Goal: Transaction & Acquisition: Purchase product/service

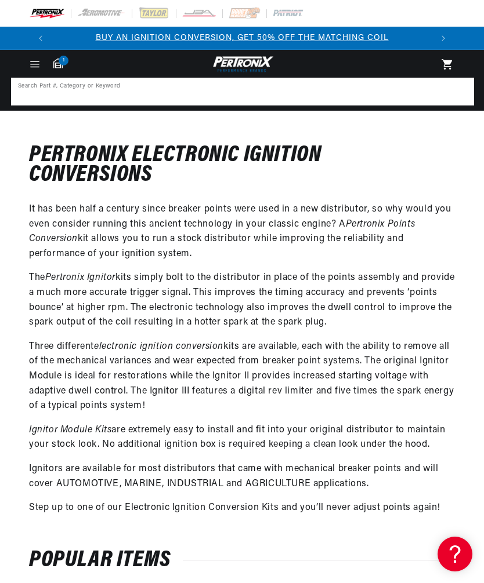
click at [28, 87] on input at bounding box center [242, 92] width 460 height 26
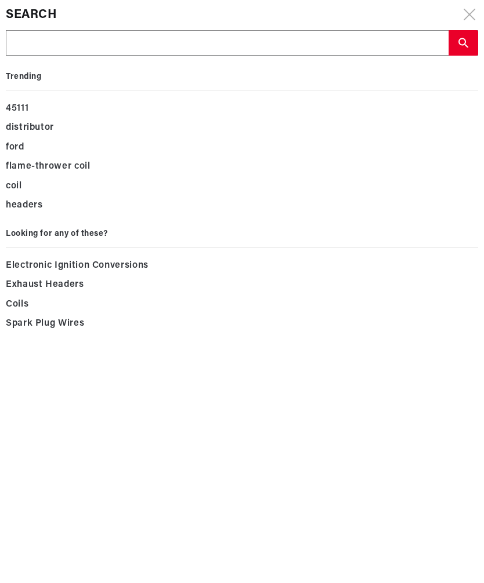
scroll to position [0, 379]
type input "C"
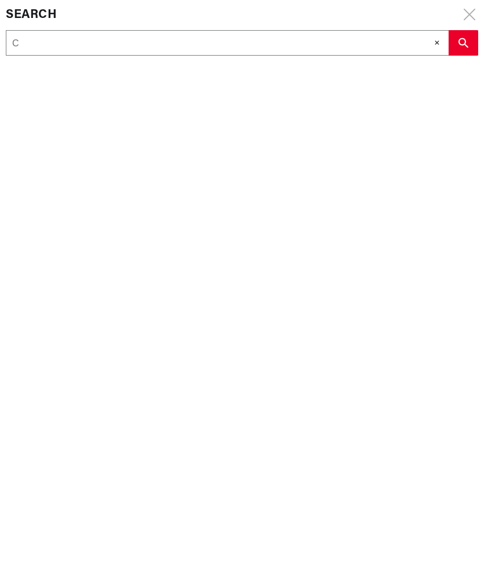
scroll to position [0, 758]
type input "C5"
type input "C5T"
type input "C5TF"
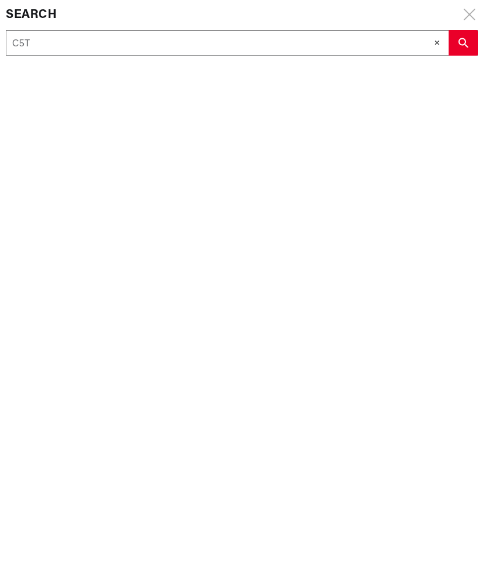
type input "C5TF"
type input "C5TF d"
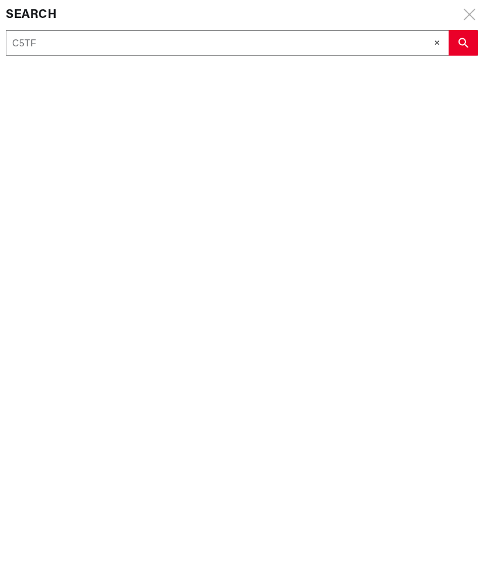
type input "C5TF d"
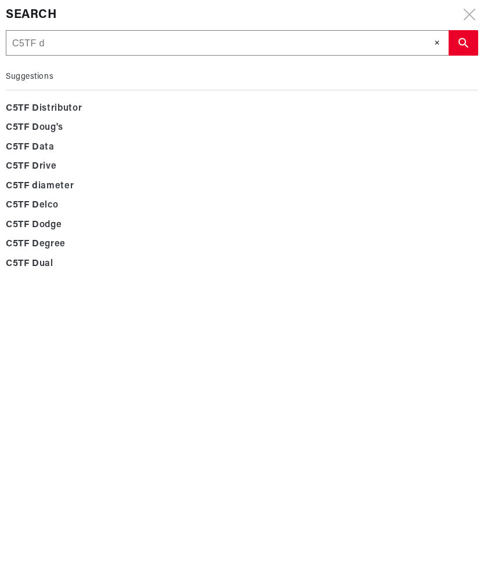
type input "C5TF di"
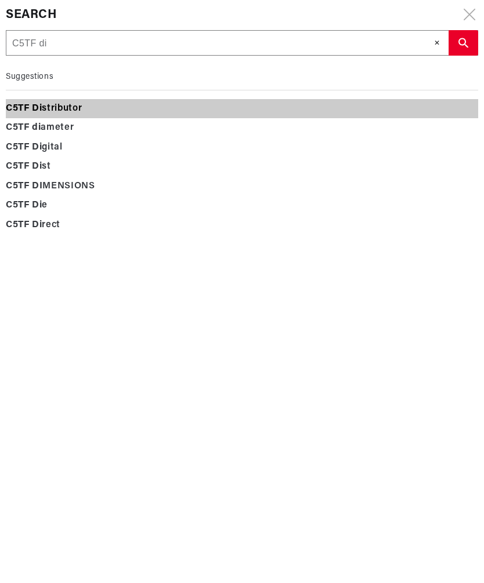
click at [34, 112] on b "Di" at bounding box center [37, 108] width 10 height 9
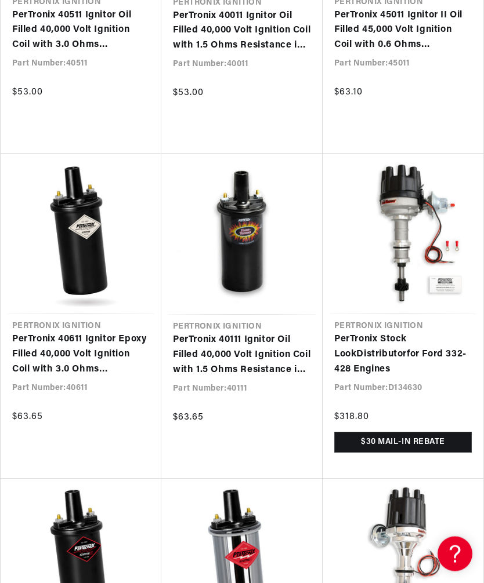
scroll to position [0, 758]
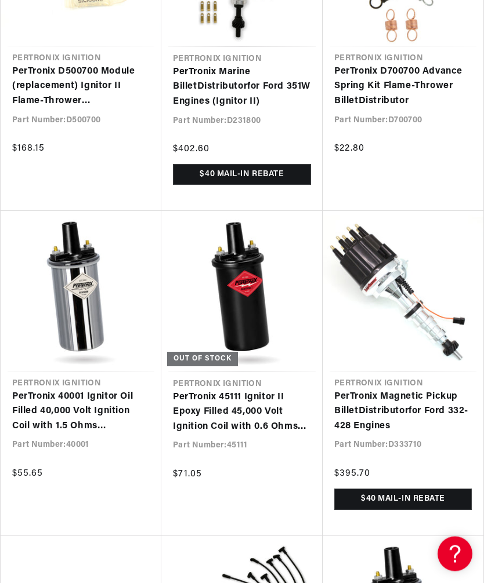
scroll to position [0, 758]
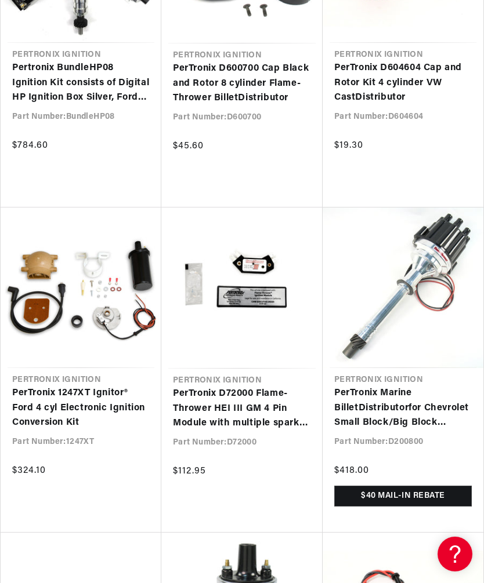
scroll to position [0, 379]
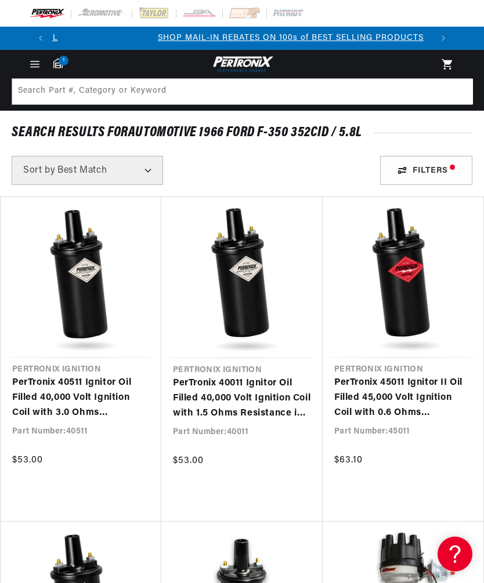
scroll to position [0, 379]
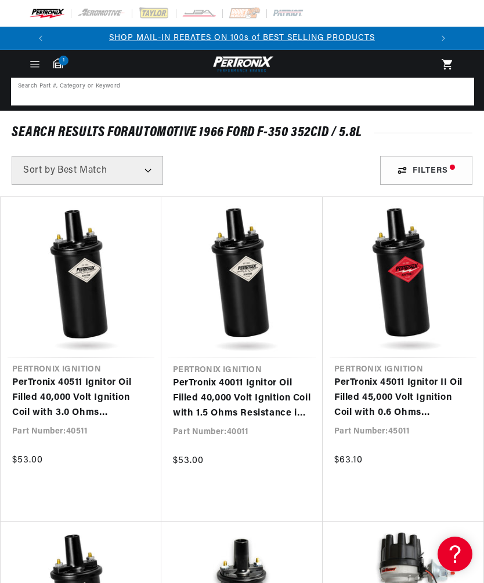
click at [42, 90] on input at bounding box center [242, 92] width 460 height 26
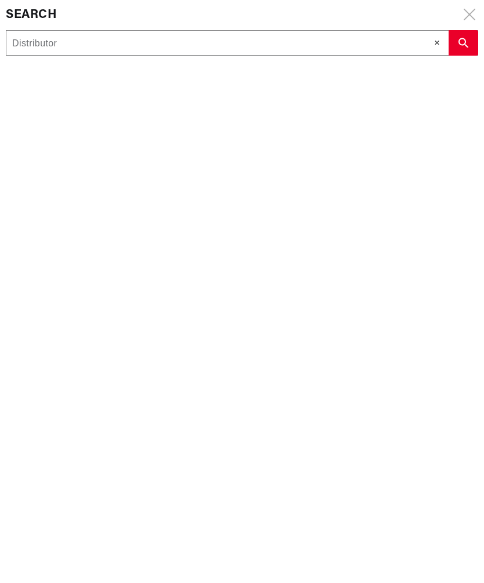
type input "Distributo"
type input "Distribut"
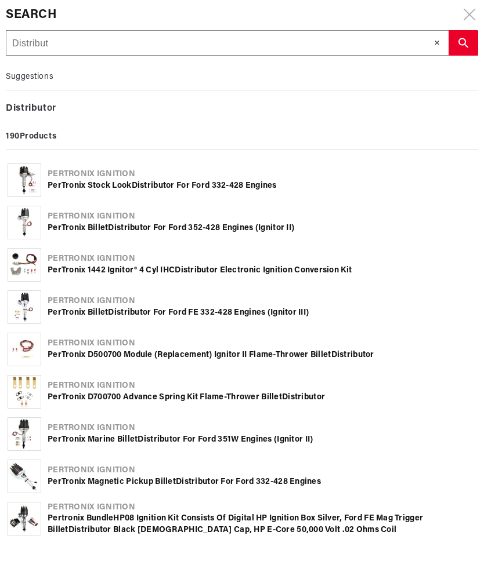
type input "Distribu"
type input "Distrib"
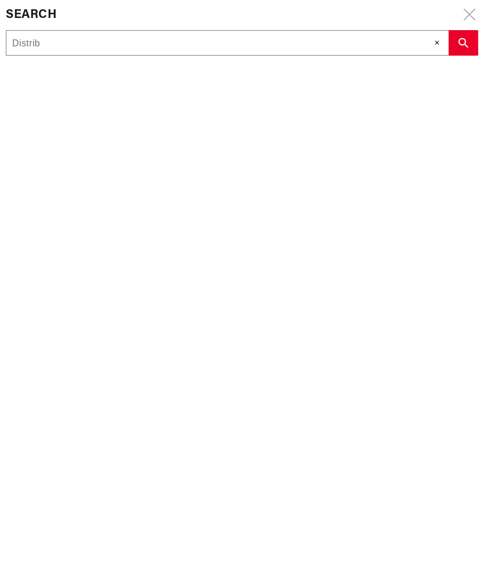
type input "Distri"
type input "Distr"
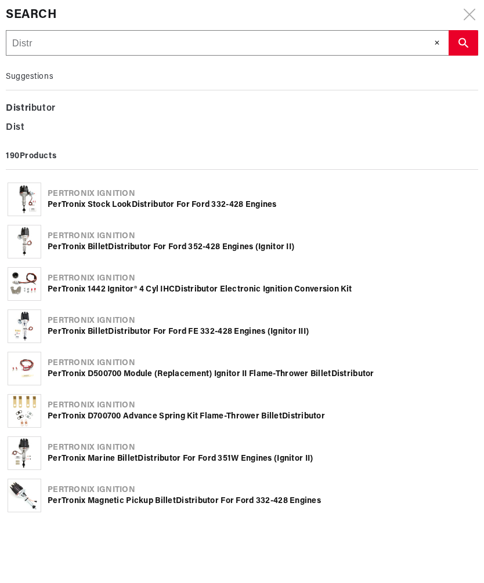
type input "Dist"
type input "Dis"
type input "Di"
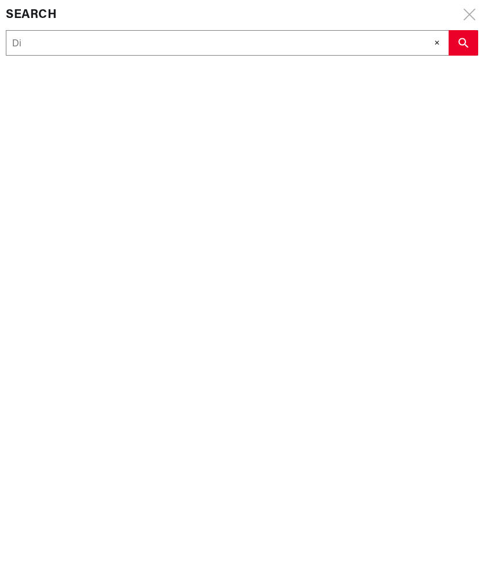
type input "D"
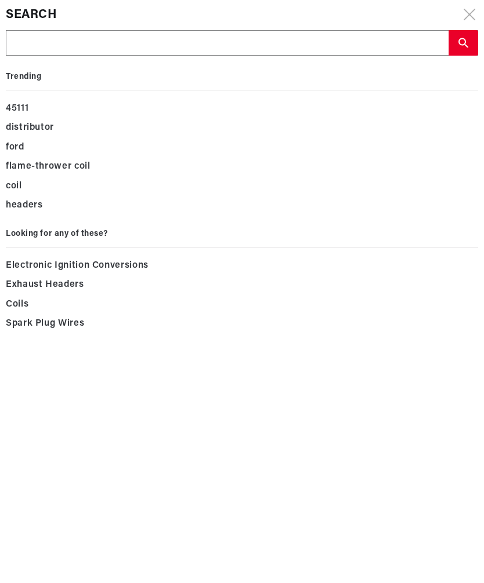
scroll to position [0, 758]
type input "1"
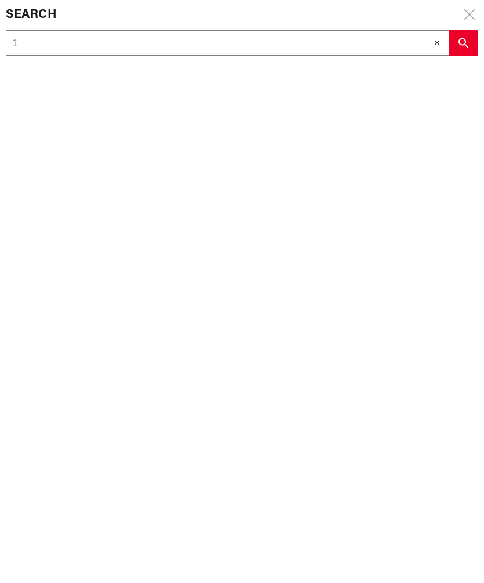
type input "12"
type input "121"
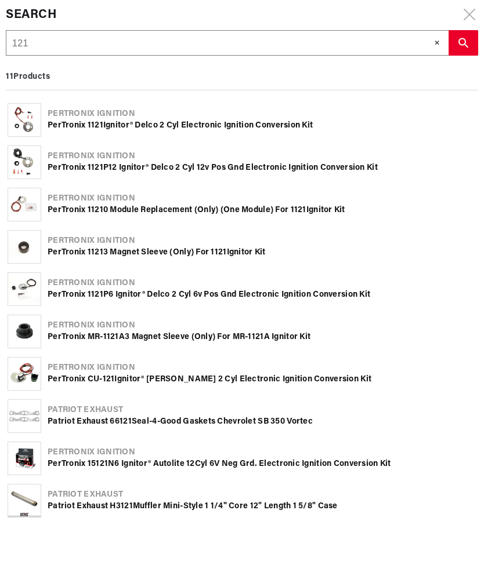
scroll to position [0, 114]
type input "1210"
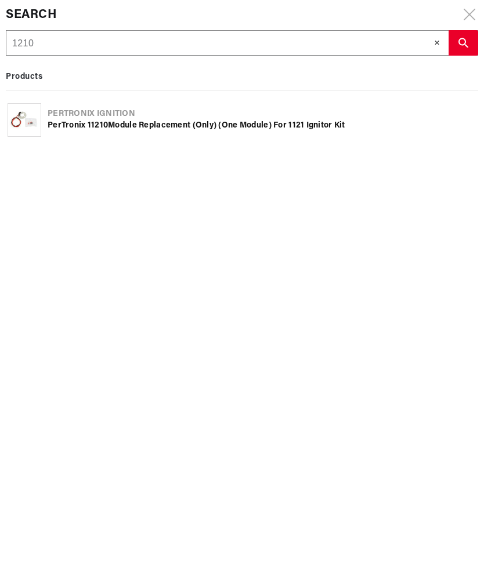
type input "12102"
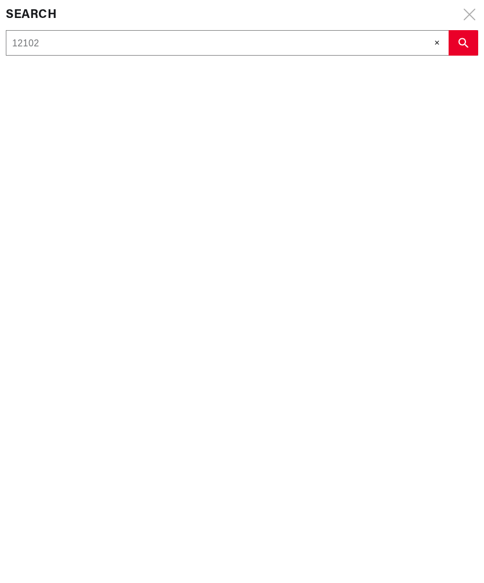
type input "12102"
type input "12102 d"
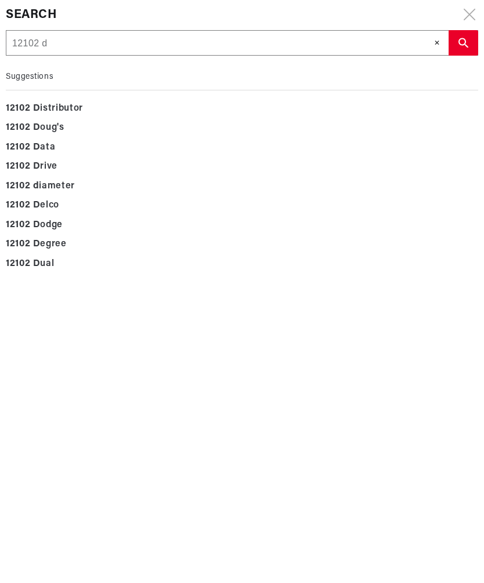
type input "12102 dm"
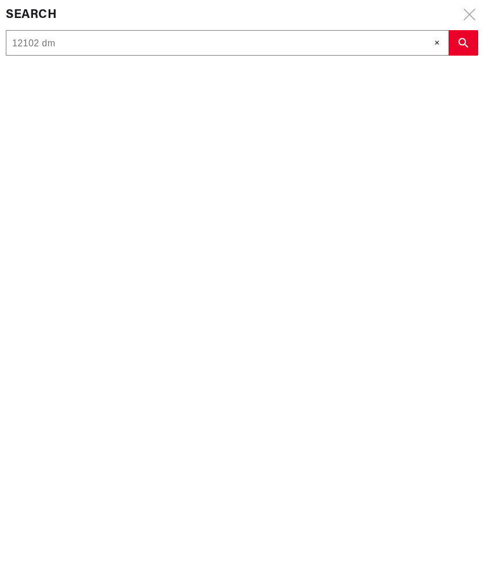
type input "12102 d"
type input "12102 di"
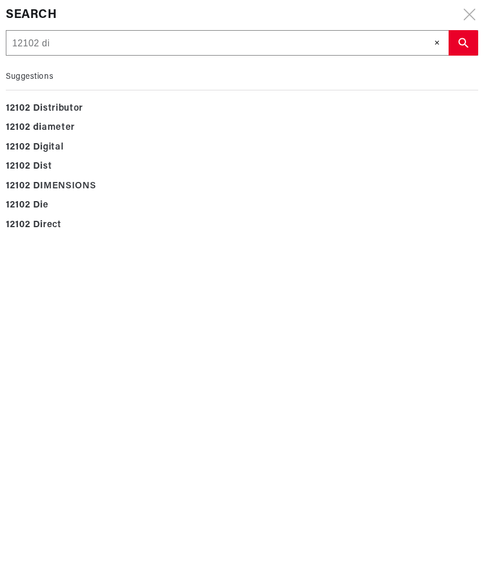
scroll to position [0, 379]
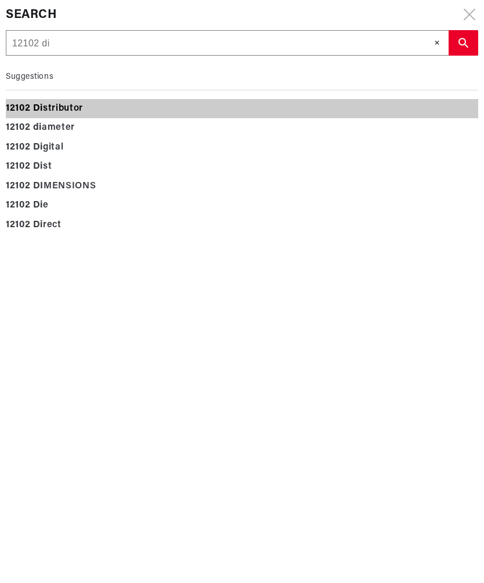
click at [33, 112] on b "Di" at bounding box center [38, 108] width 10 height 9
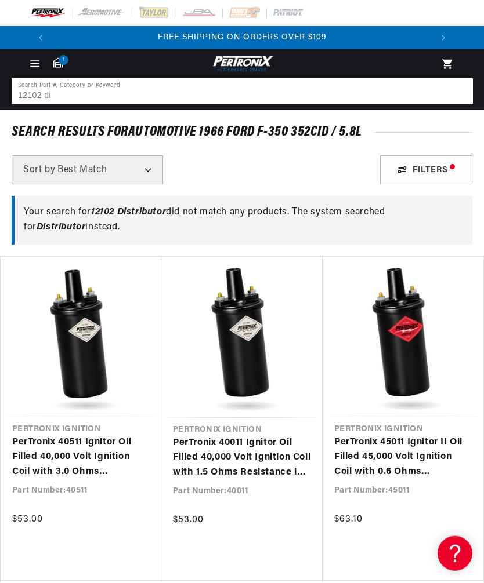
scroll to position [19, 0]
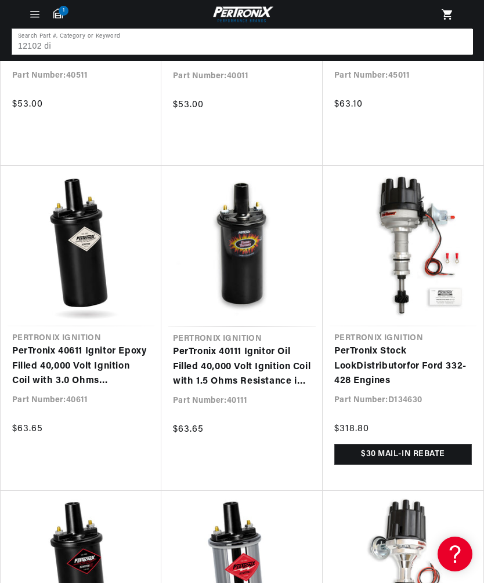
scroll to position [355, 0]
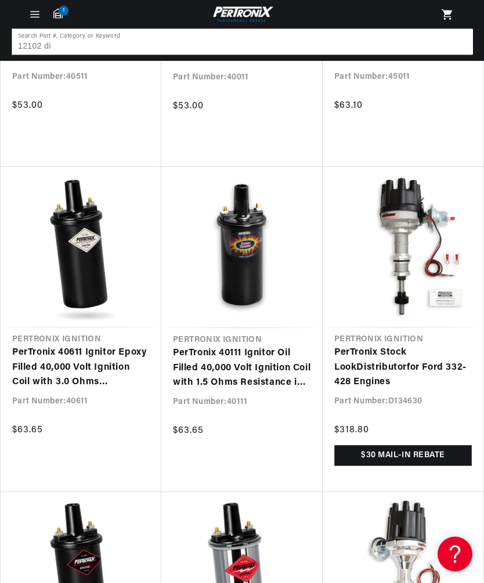
click at [409, 346] on link "PerTronix Stock Look Distributor for Ford 332-428 Engines" at bounding box center [402, 368] width 137 height 45
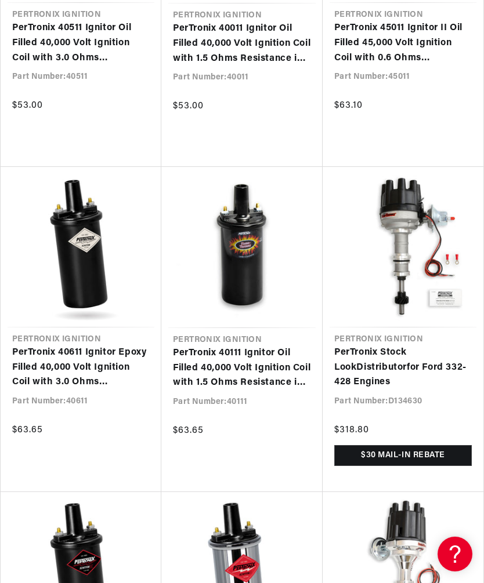
click at [411, 346] on link "PerTronix Stock Look Distributor for Ford 332-428 Engines" at bounding box center [402, 368] width 137 height 45
click at [406, 346] on link "PerTronix Stock Look Distributor for Ford 332-428 Engines" at bounding box center [402, 368] width 137 height 45
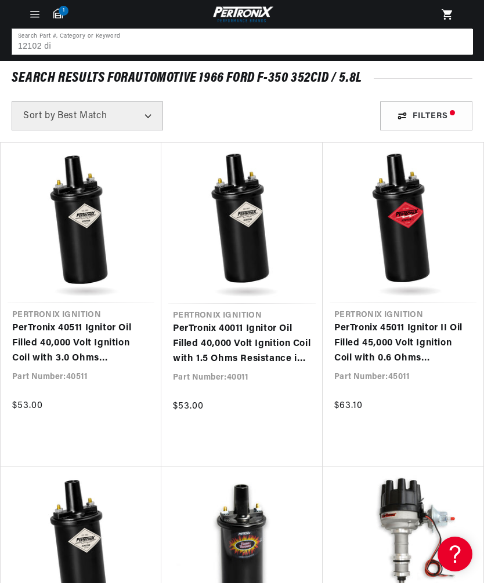
scroll to position [0, 0]
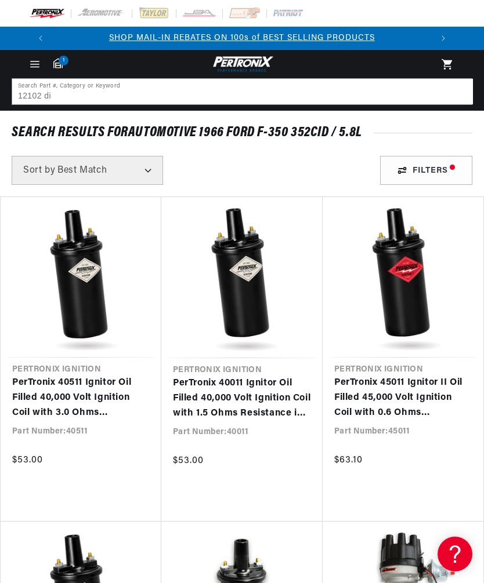
click at [449, 63] on icon at bounding box center [446, 64] width 10 height 10
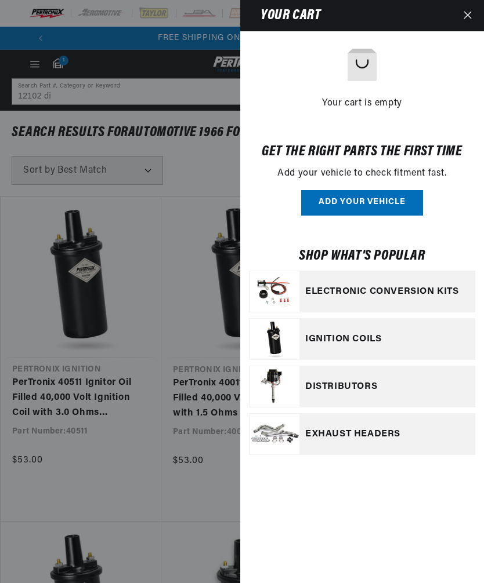
scroll to position [0, 78]
click at [459, 292] on link "Your cart" at bounding box center [459, 292] width 0 height 0
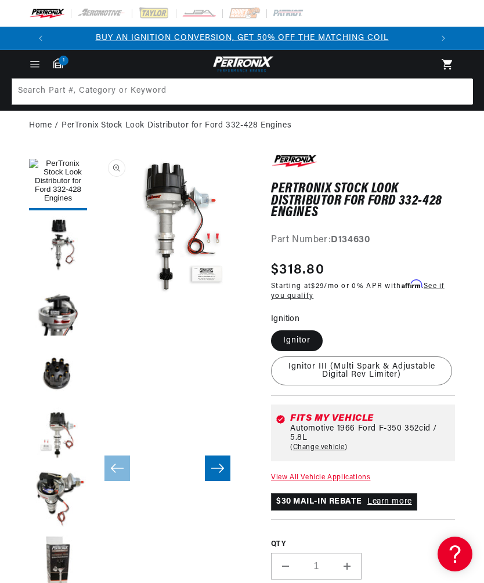
click at [93, 302] on button "Open media 1 in modal" at bounding box center [93, 302] width 0 height 0
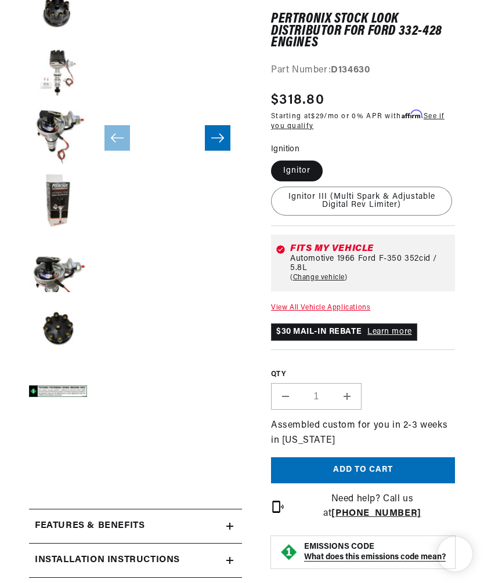
scroll to position [362, 0]
click at [52, 206] on button "Load image 7 in gallery view" at bounding box center [58, 202] width 58 height 58
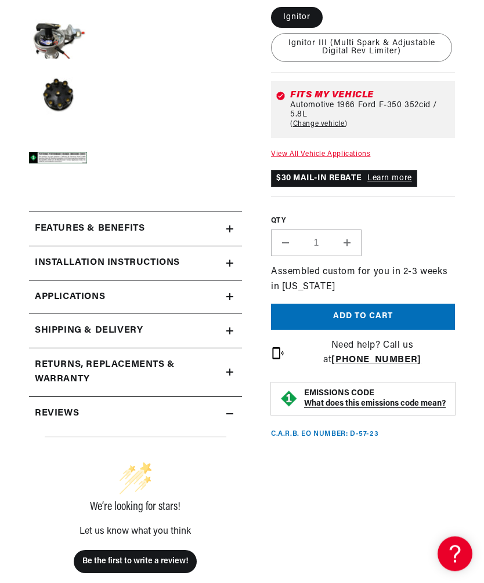
scroll to position [597, 0]
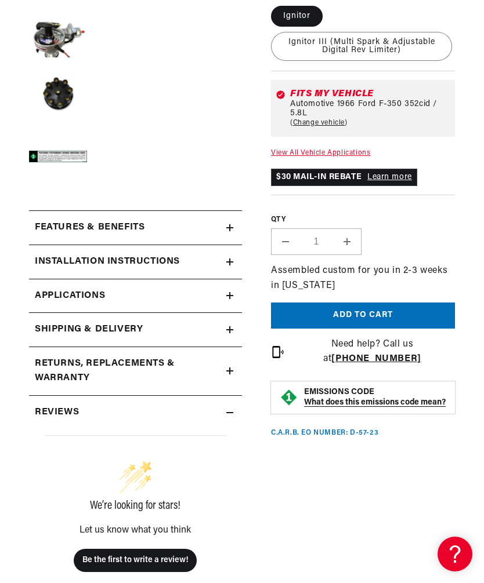
click at [386, 325] on button "Add to cart" at bounding box center [363, 316] width 184 height 26
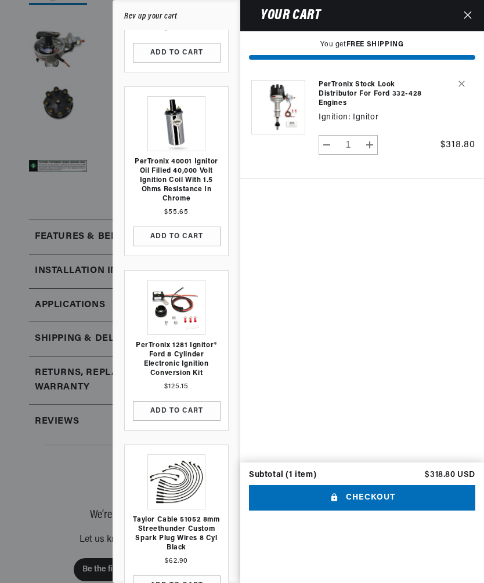
scroll to position [0, 0]
click at [157, 306] on link "Your cart" at bounding box center [176, 307] width 58 height 55
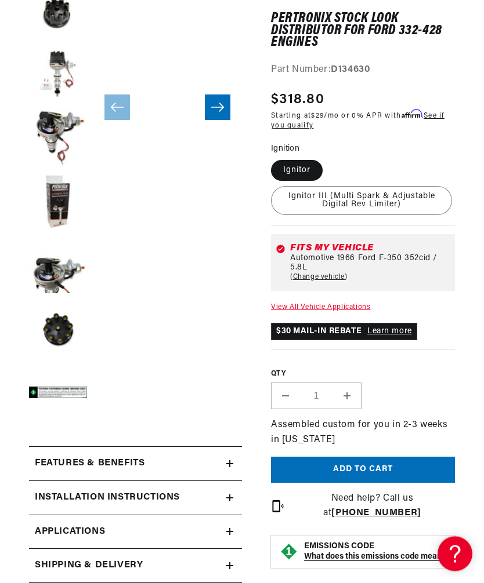
scroll to position [0, 379]
click at [46, 129] on button "Load image 6 in gallery view" at bounding box center [58, 140] width 58 height 58
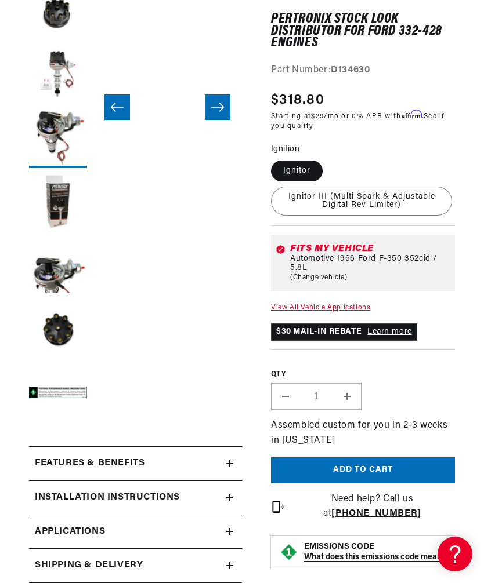
scroll to position [0, 745]
click at [48, 140] on button "Load image 6 in gallery view" at bounding box center [58, 139] width 58 height 58
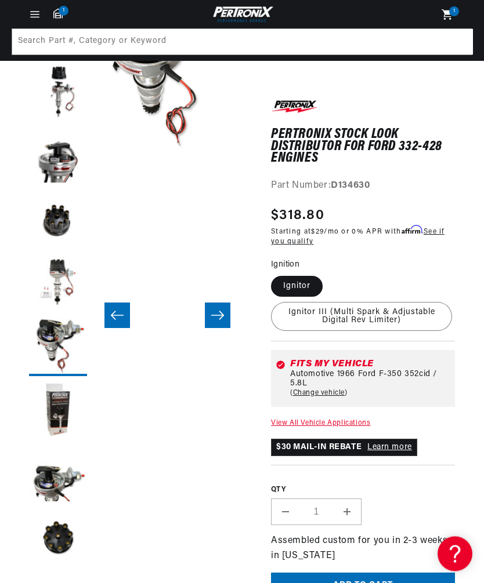
scroll to position [148, 0]
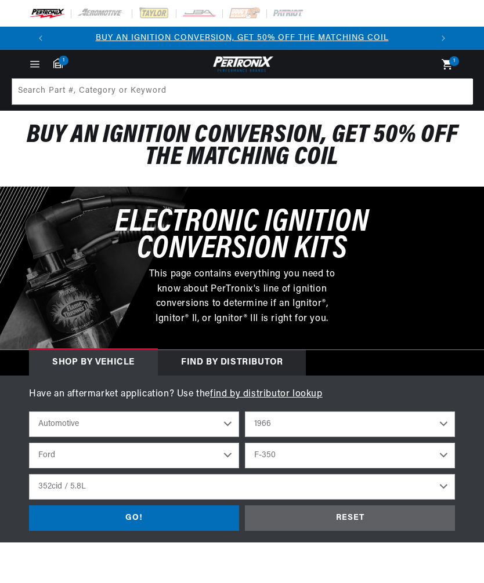
select select "1966"
select select "Ford"
select select "F-350"
select select "352cid-5.8L"
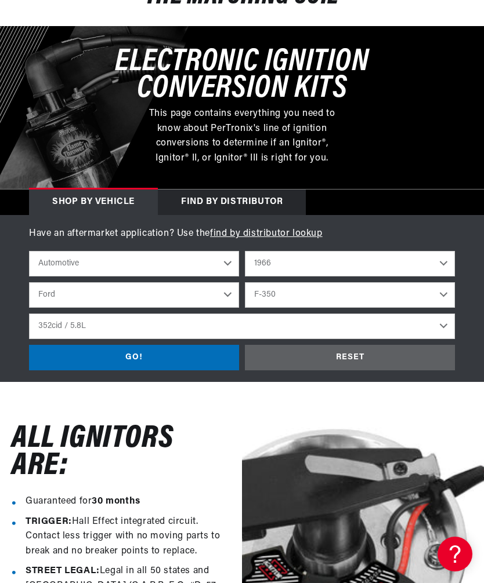
scroll to position [161, 0]
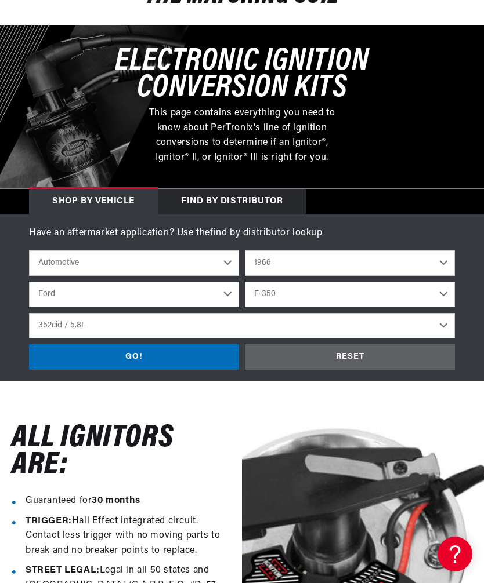
click at [48, 262] on select "Automotive Agricultural Industrial Marine Motorcycle" at bounding box center [134, 263] width 210 height 26
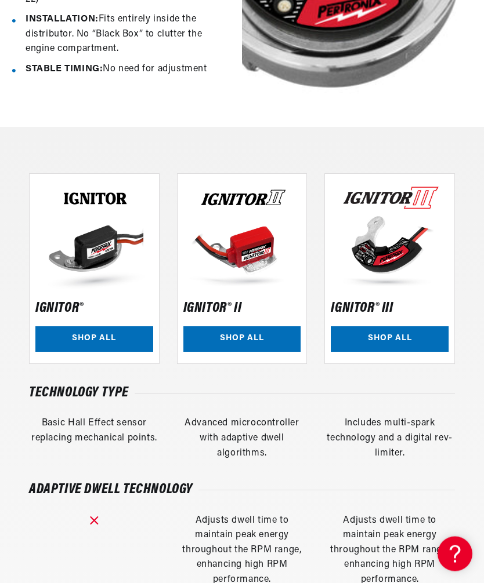
scroll to position [762, 0]
click at [407, 326] on link "SHOP ALL" at bounding box center [390, 339] width 118 height 26
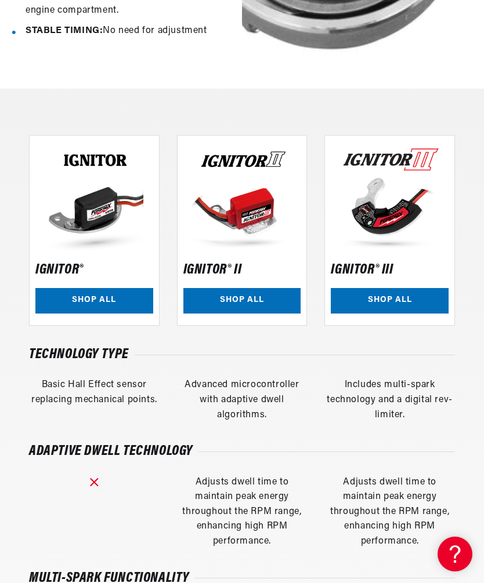
click at [62, 288] on link "SHOP ALL" at bounding box center [94, 301] width 118 height 26
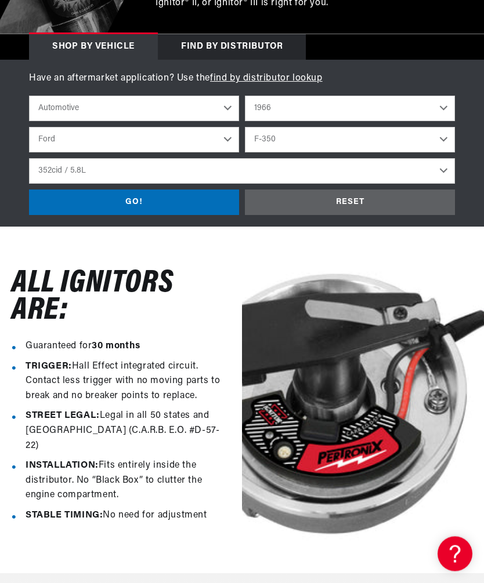
scroll to position [317, 0]
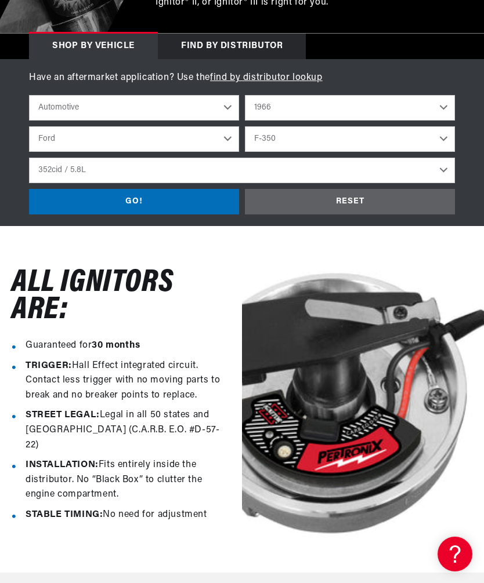
click at [293, 138] on select "Bronco Club Wagon Country Sedan Country Squire Custom Custom 500 Econoline F-10…" at bounding box center [350, 139] width 210 height 26
click at [105, 100] on select "Automotive Agricultural Industrial Marine Motorcycle" at bounding box center [134, 108] width 210 height 26
select select "Industrial"
select select "Make"
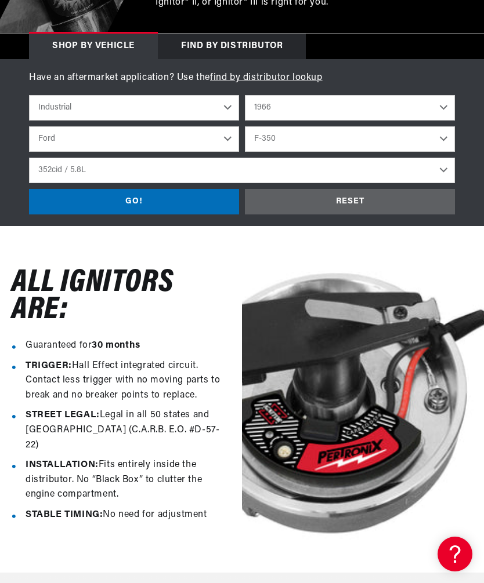
select select "Model"
select select "Engine"
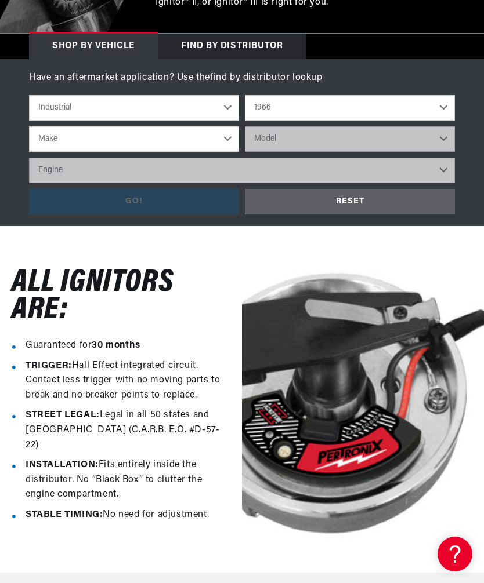
click at [57, 136] on select "Make Clark Massey Ferguson Minneapolis-Moline Reo Towmotor White" at bounding box center [134, 139] width 210 height 26
click at [37, 148] on select "Make Clark Massey Ferguson Minneapolis-Moline Reo Towmotor White" at bounding box center [134, 139] width 210 height 26
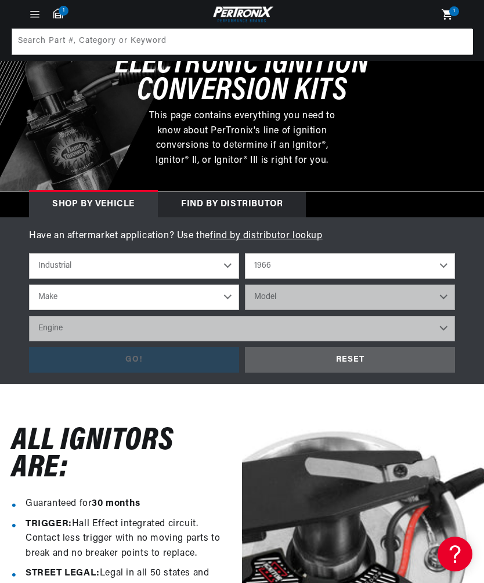
scroll to position [0, 0]
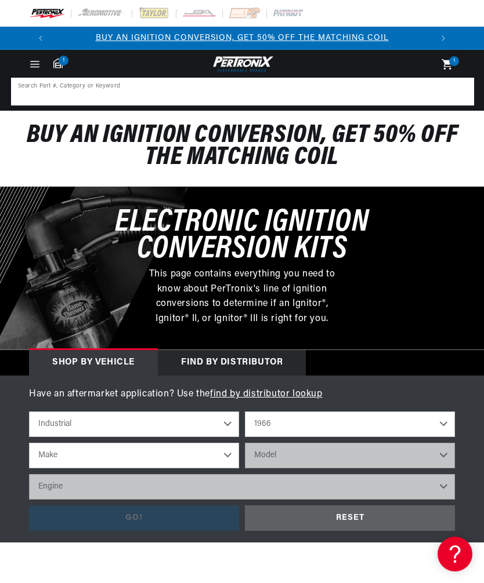
click at [35, 92] on input at bounding box center [242, 92] width 460 height 26
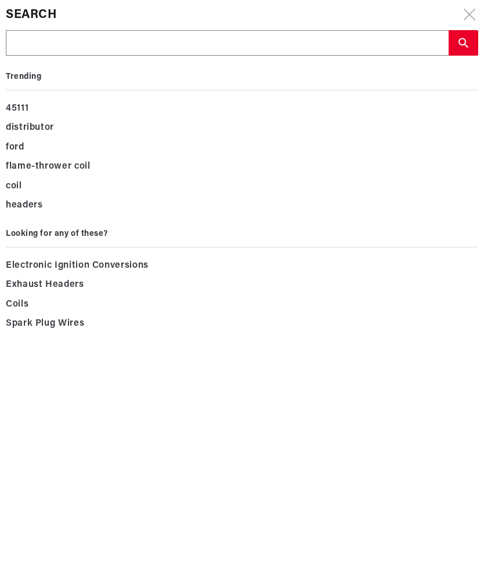
scroll to position [0, 379]
type input "3"
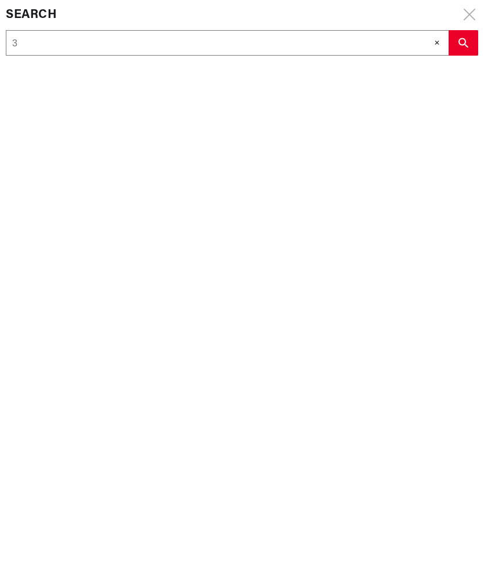
type input "33"
type input "330"
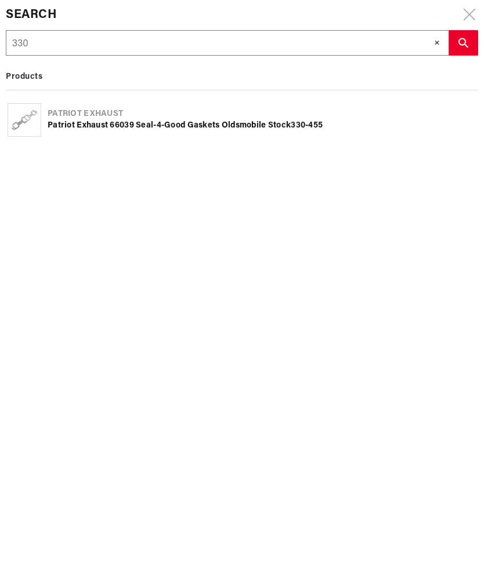
type input "330"
type input "330 H"
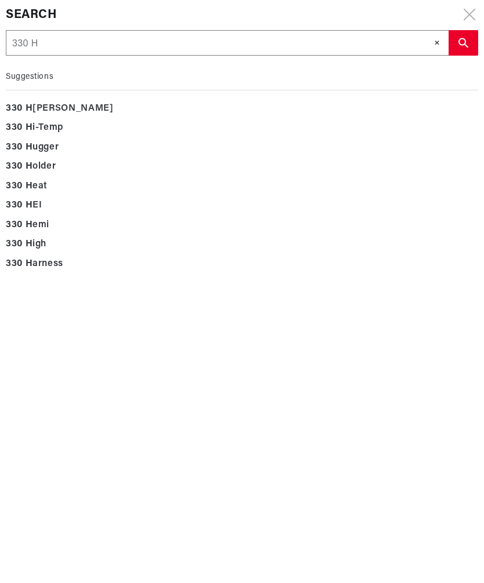
scroll to position [0, 758]
type input "330 HD"
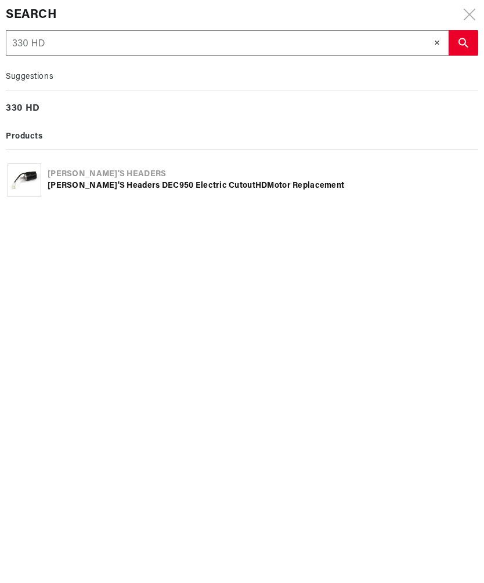
scroll to position [0, 0]
type input "330 H"
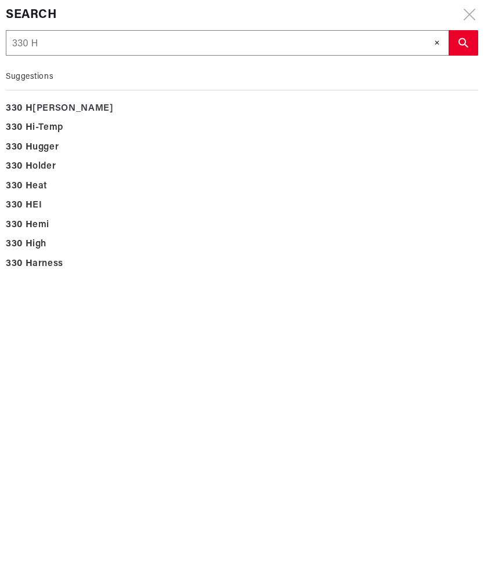
type input "330"
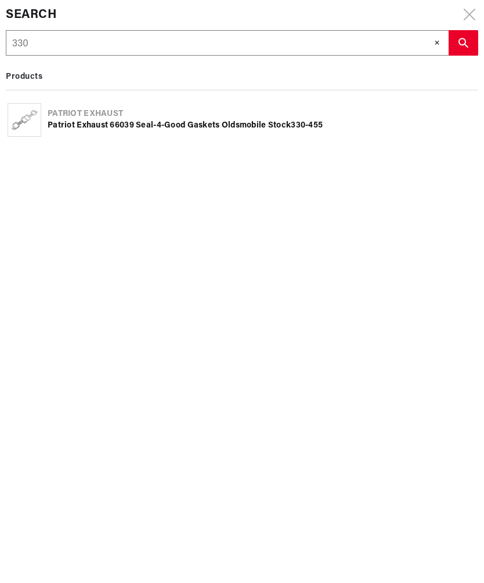
scroll to position [0, 379]
type input "330 f"
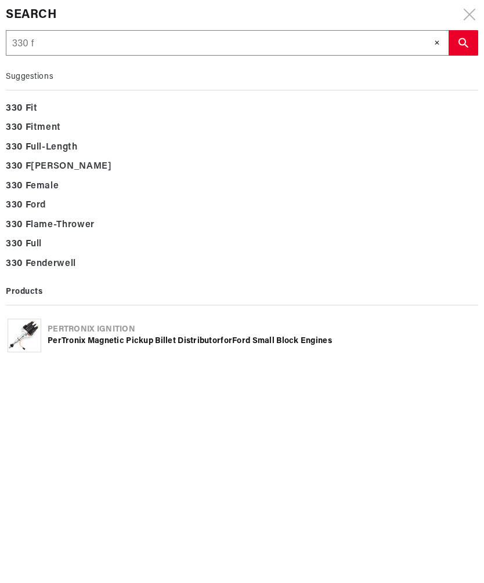
type input "330 fe"
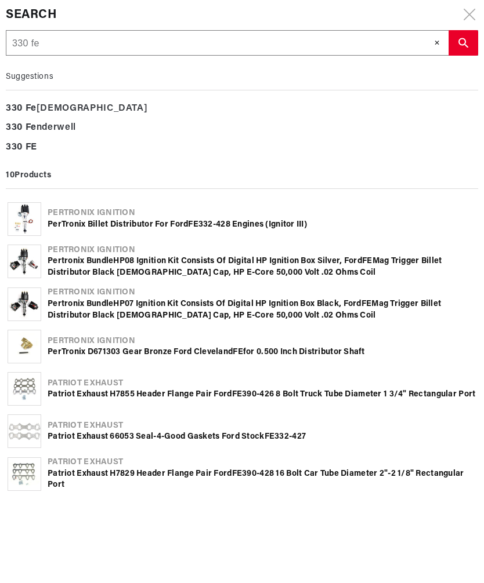
scroll to position [0, 0]
type input "330 fe"
click at [50, 37] on input "330 fe" at bounding box center [226, 44] width 441 height 26
click at [50, 55] on input "330 fe" at bounding box center [226, 44] width 441 height 26
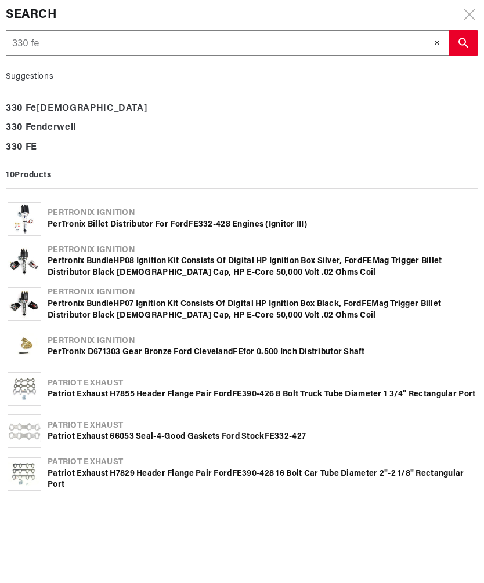
type input "330 f"
type input "330"
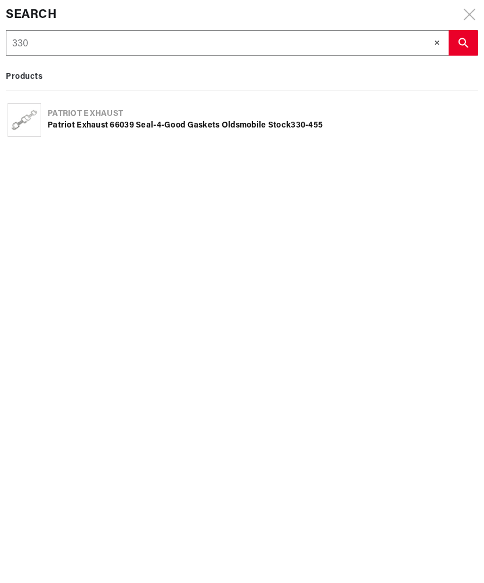
type input "330"
type input "33"
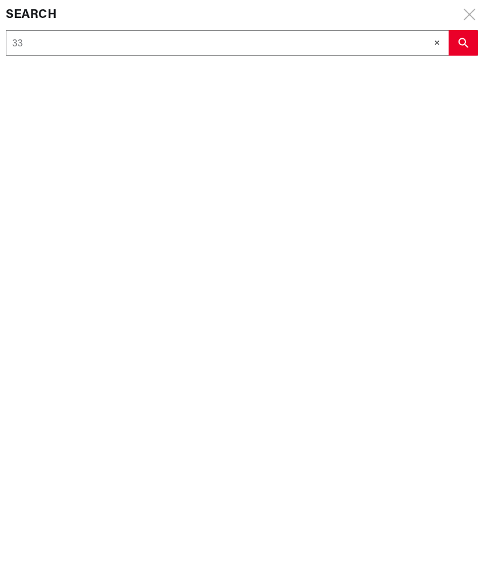
type input "3"
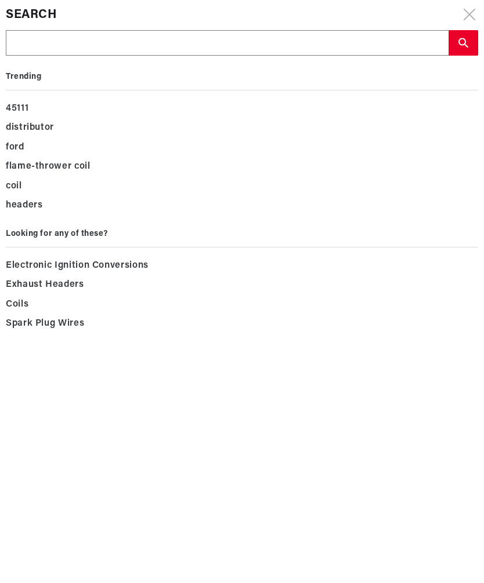
type input "F"
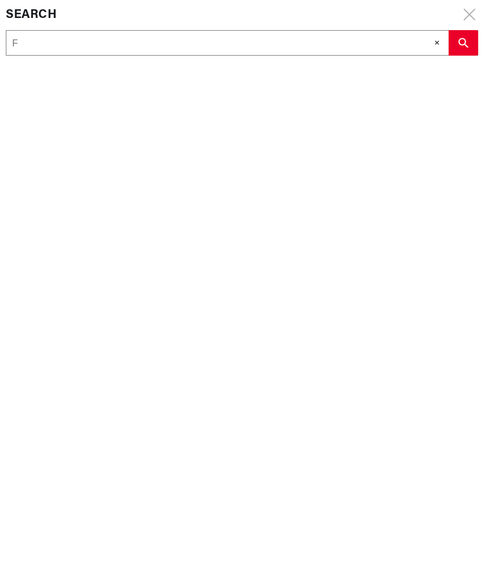
scroll to position [0, 0]
type input "Fo"
type input "For"
type input "Ford"
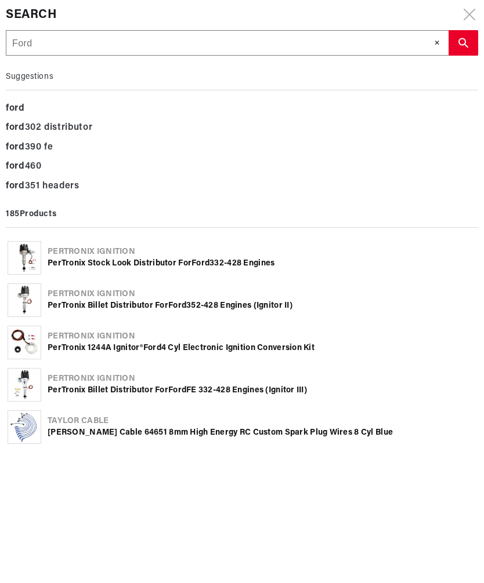
type input "Ford"
type input "Ford 3"
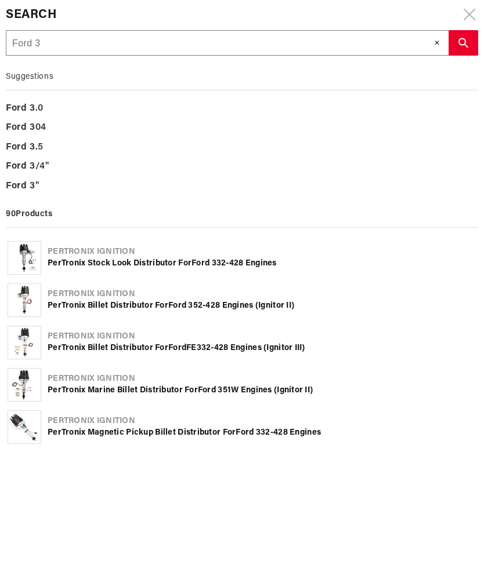
type input "Ford 33"
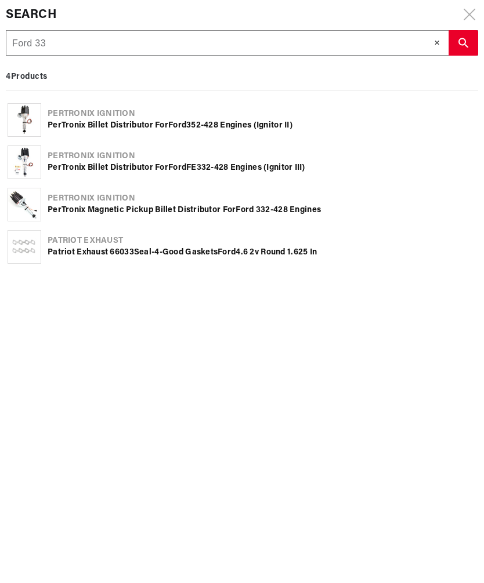
type input "Ford 330"
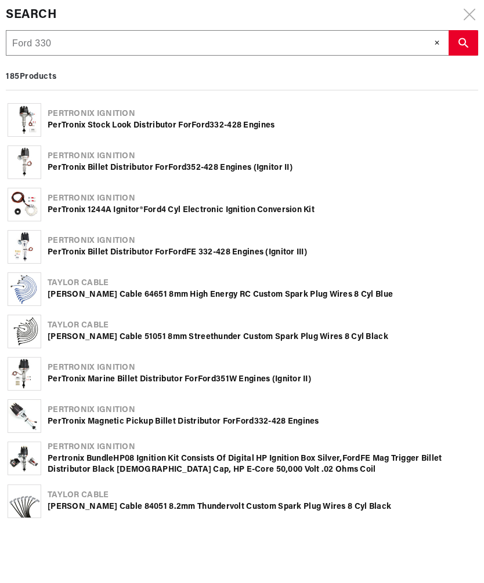
type input "Ford 330"
type input "Ford 330 d"
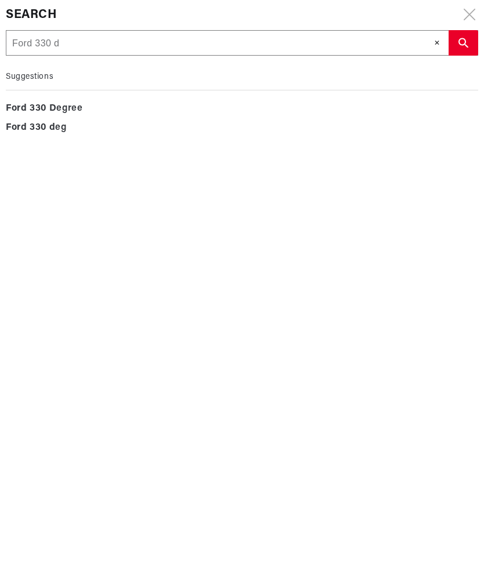
type input "Ford 330 di"
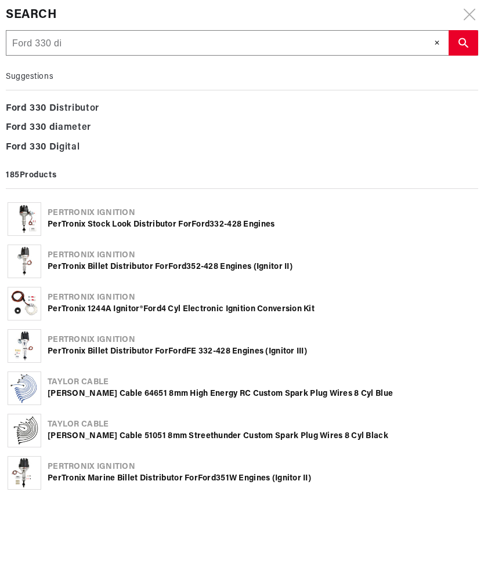
type input "Ford 330 dis"
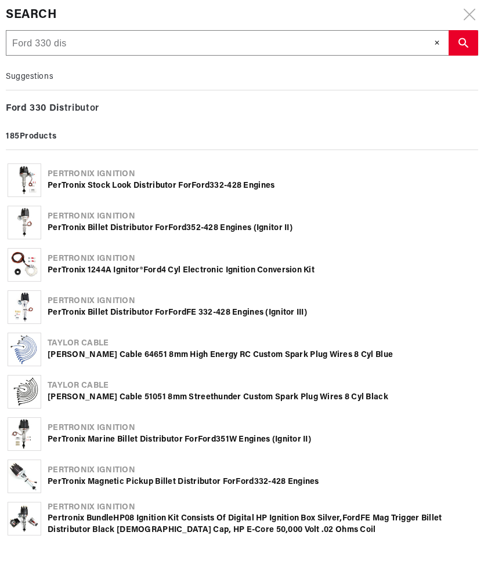
type input "Ford 330 dist"
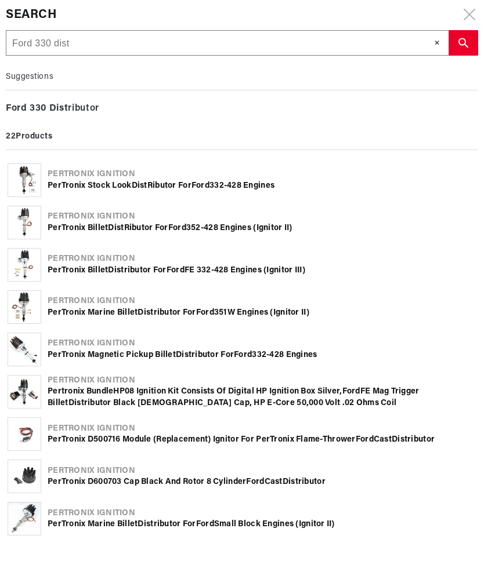
scroll to position [0, 758]
type input "Ford 330 dist"
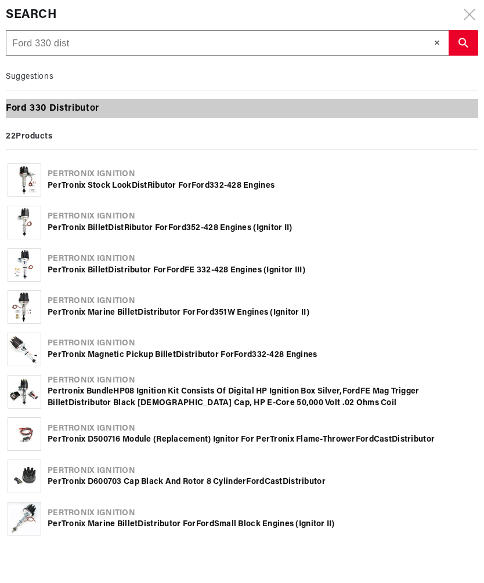
click at [34, 108] on b "330" at bounding box center [38, 108] width 17 height 9
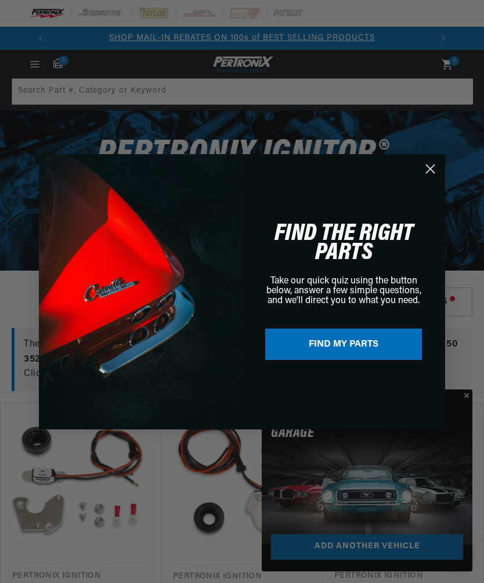
click at [431, 173] on circle "Close dialog" at bounding box center [429, 168] width 19 height 19
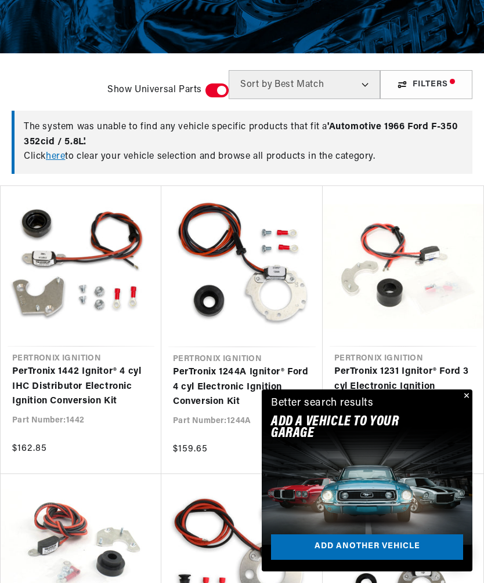
scroll to position [0, 758]
click at [467, 404] on button "Close" at bounding box center [465, 397] width 14 height 14
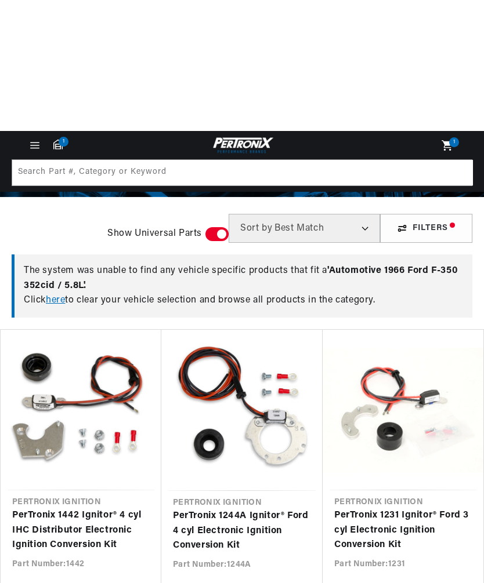
scroll to position [0, 0]
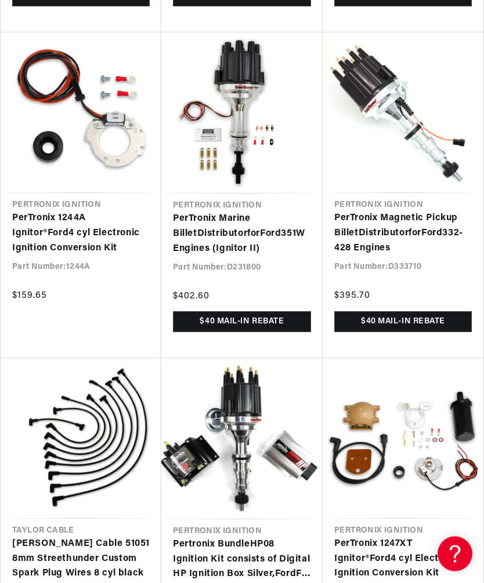
scroll to position [0, 758]
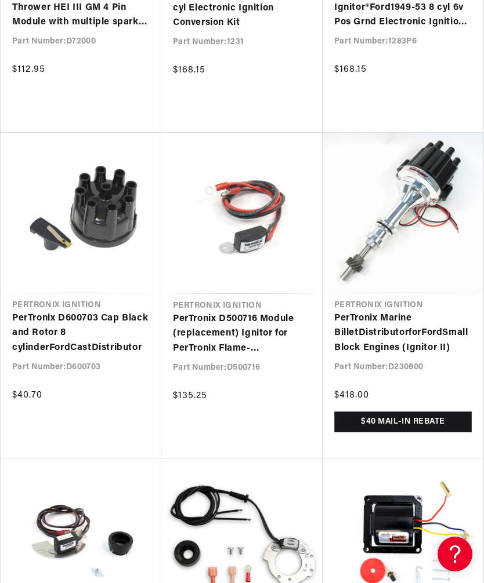
scroll to position [0, 758]
